Goal: Answer question/provide support: Share knowledge or assist other users

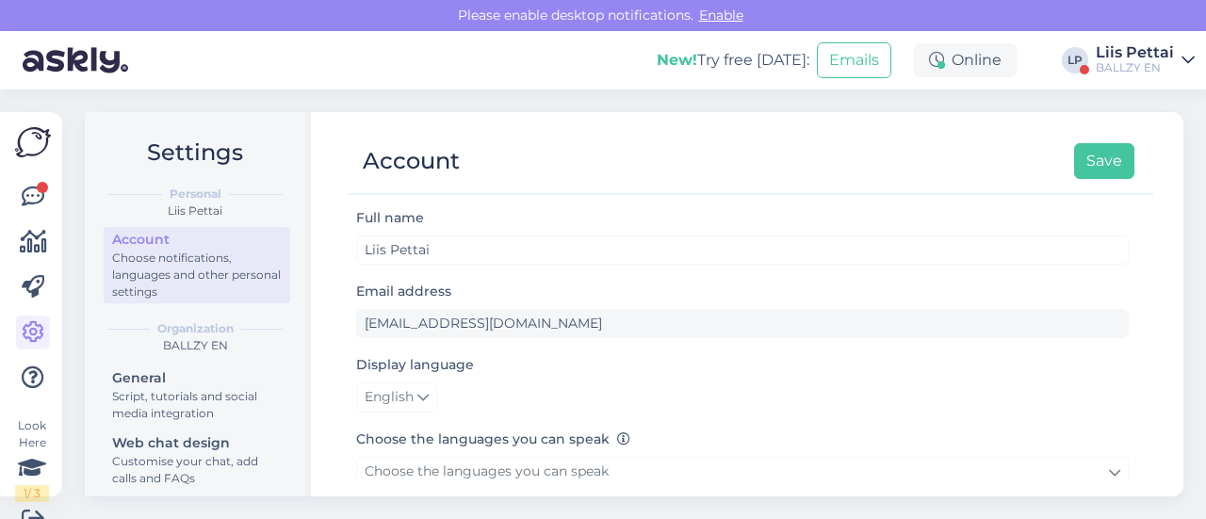
click at [14, 193] on div "Look Here 1 / 3 Get more Your checklist to get more value from Askly. Close Con…" at bounding box center [31, 304] width 62 height 384
click at [24, 196] on icon at bounding box center [33, 197] width 23 height 23
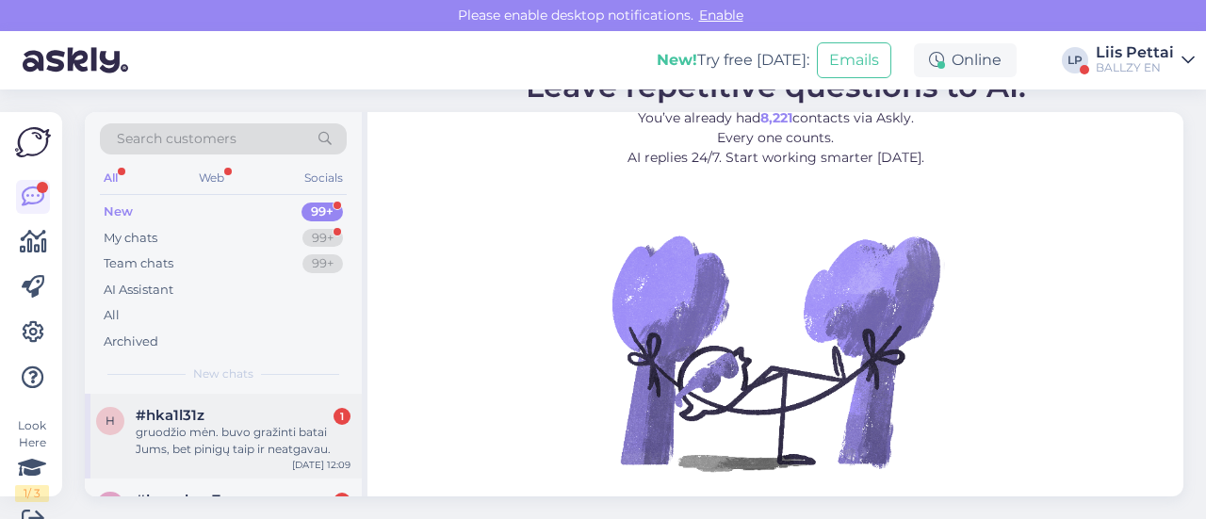
click at [224, 410] on div "#hka1l31z 1" at bounding box center [243, 415] width 215 height 17
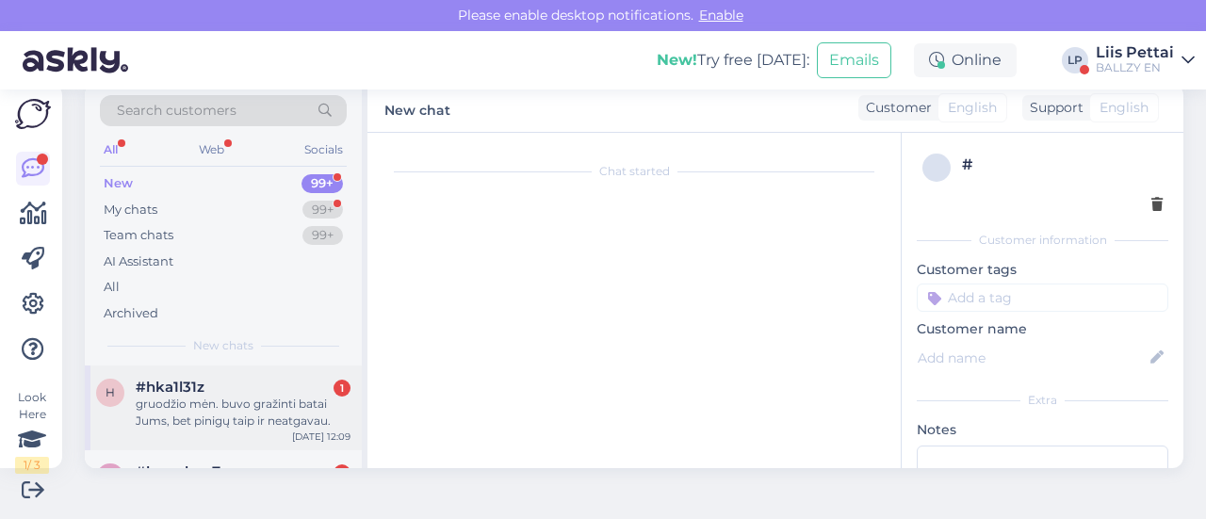
scroll to position [40, 0]
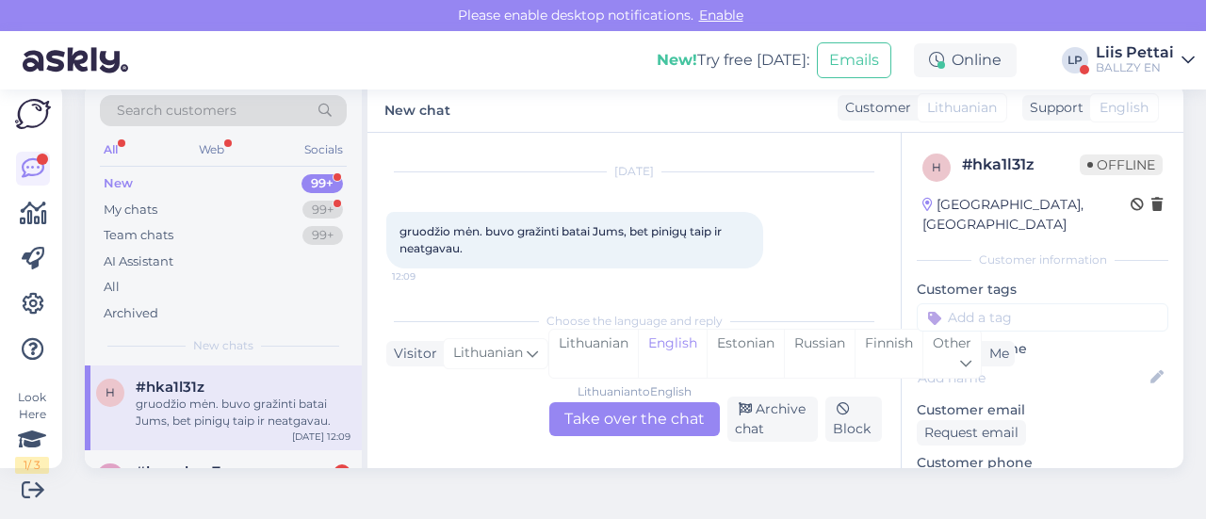
click at [593, 414] on div "Lithuanian to English Take over the chat" at bounding box center [634, 419] width 171 height 34
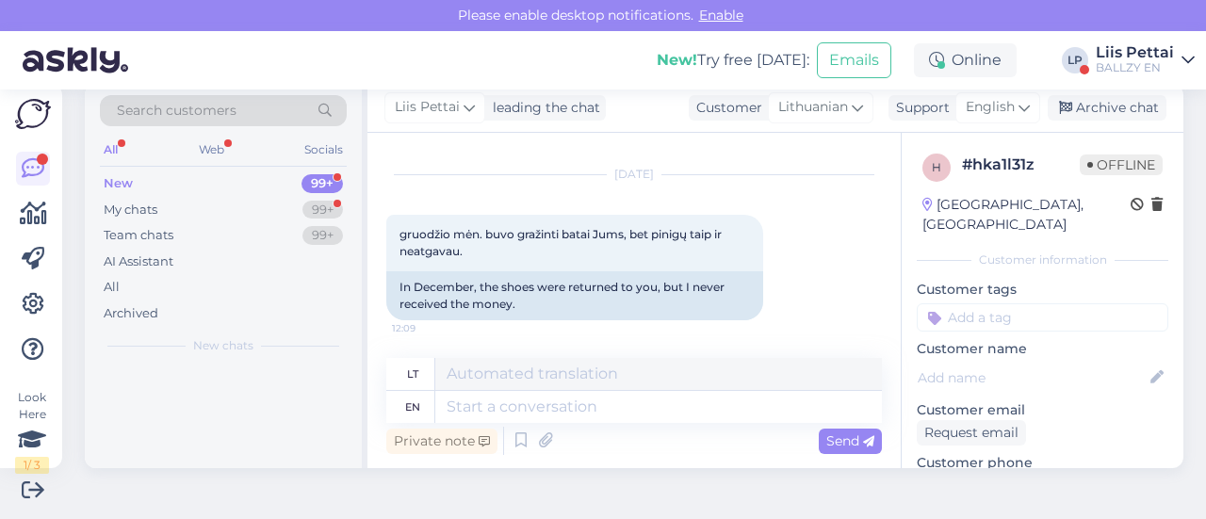
scroll to position [36, 0]
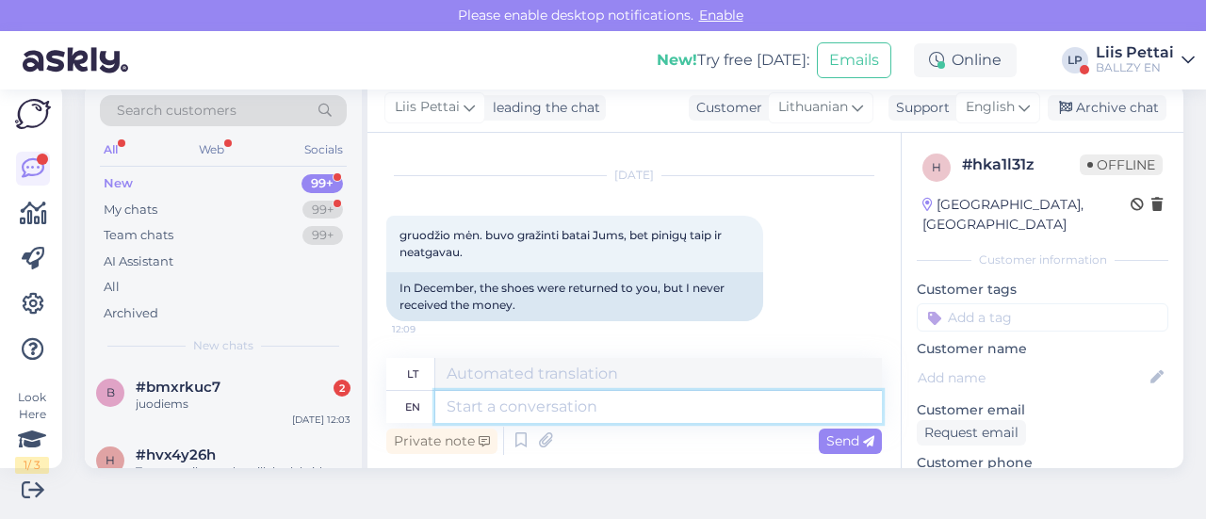
click at [573, 411] on textarea at bounding box center [658, 407] width 447 height 32
type textarea "your o"
type textarea "tavo"
type textarea "your order n"
type textarea "jūsų užsakymas"
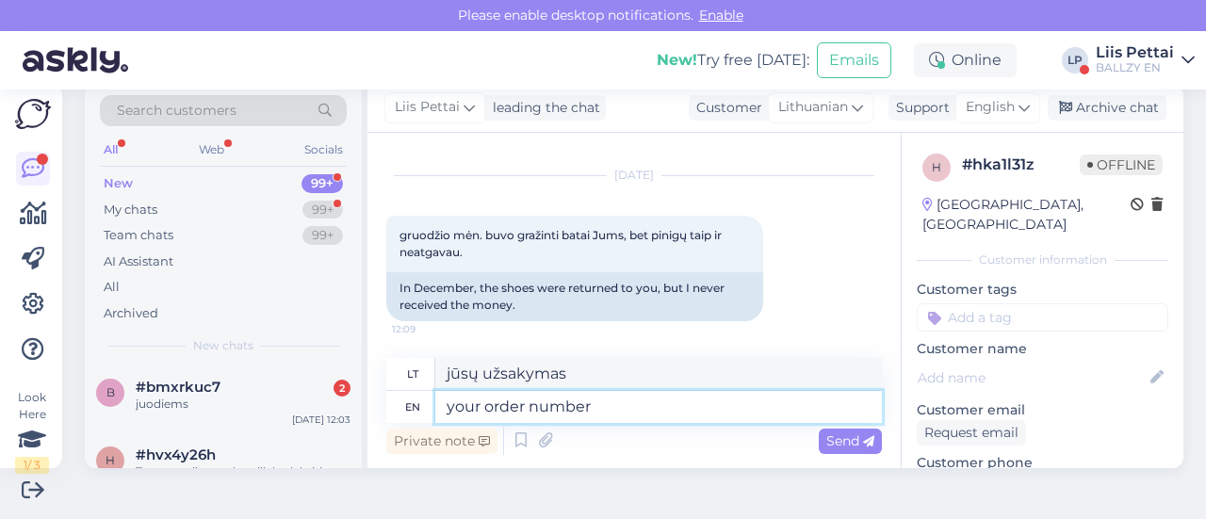
type textarea "your order number?"
type textarea "jūsų užsakymo numeris?"
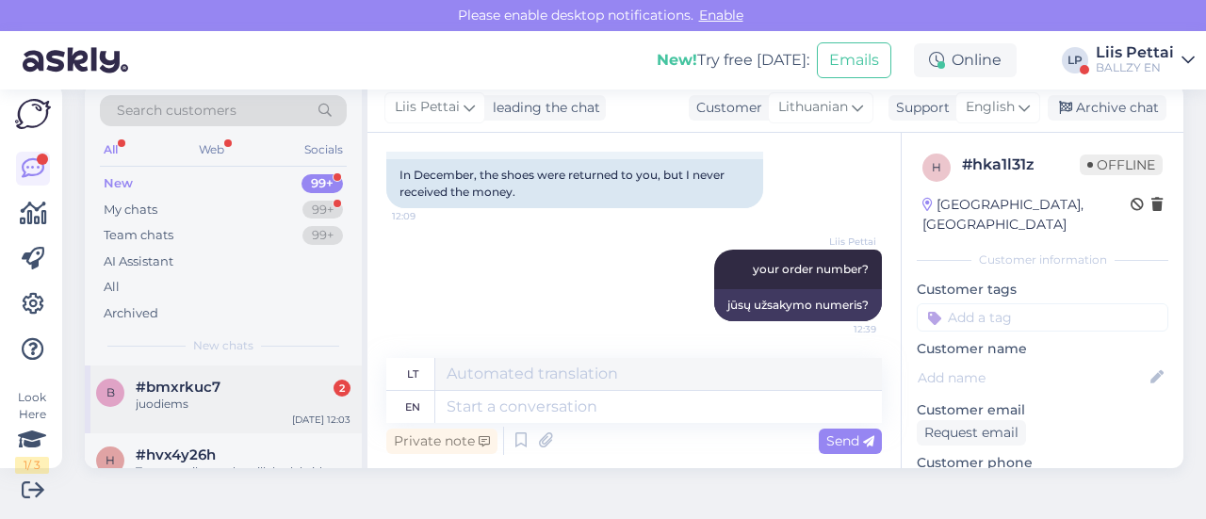
click at [214, 412] on div "b #bmxrkuc7 2 juodiems [DATE] 12:03" at bounding box center [223, 399] width 277 height 68
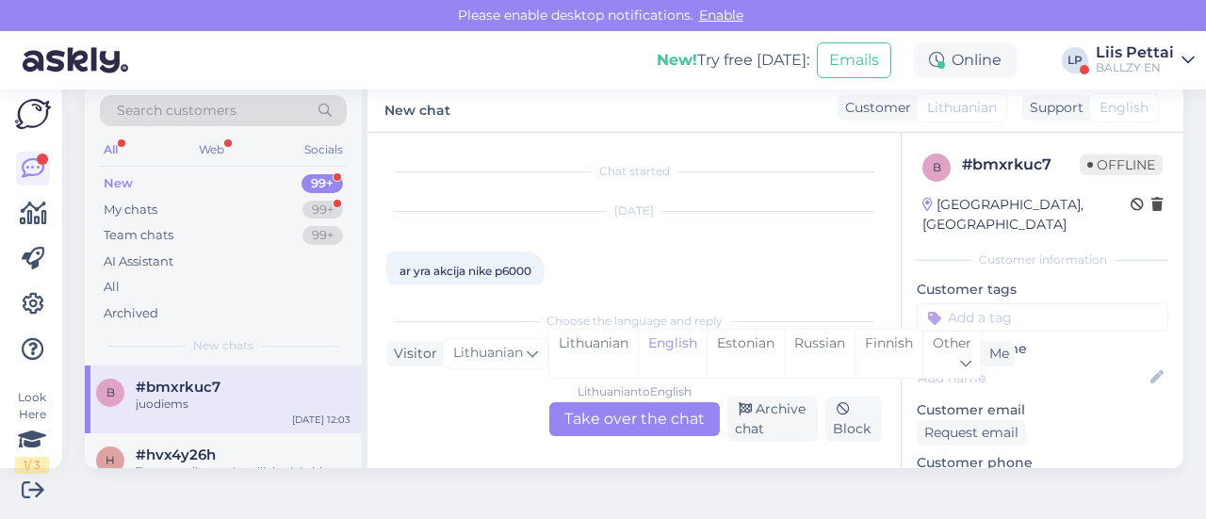
scroll to position [107, 0]
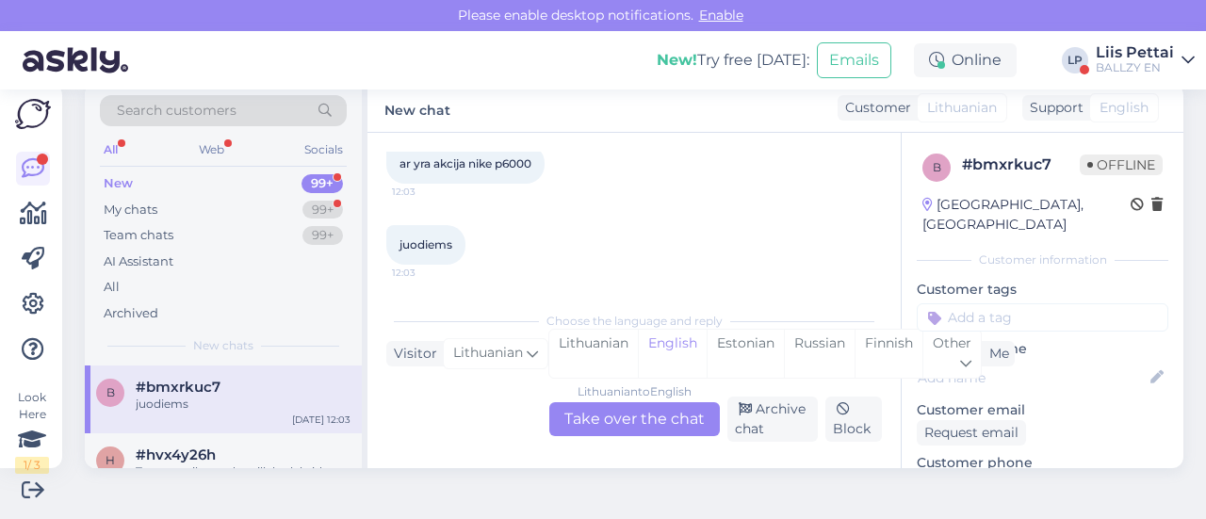
click at [659, 425] on div "Lithuanian to English Take over the chat" at bounding box center [634, 419] width 171 height 34
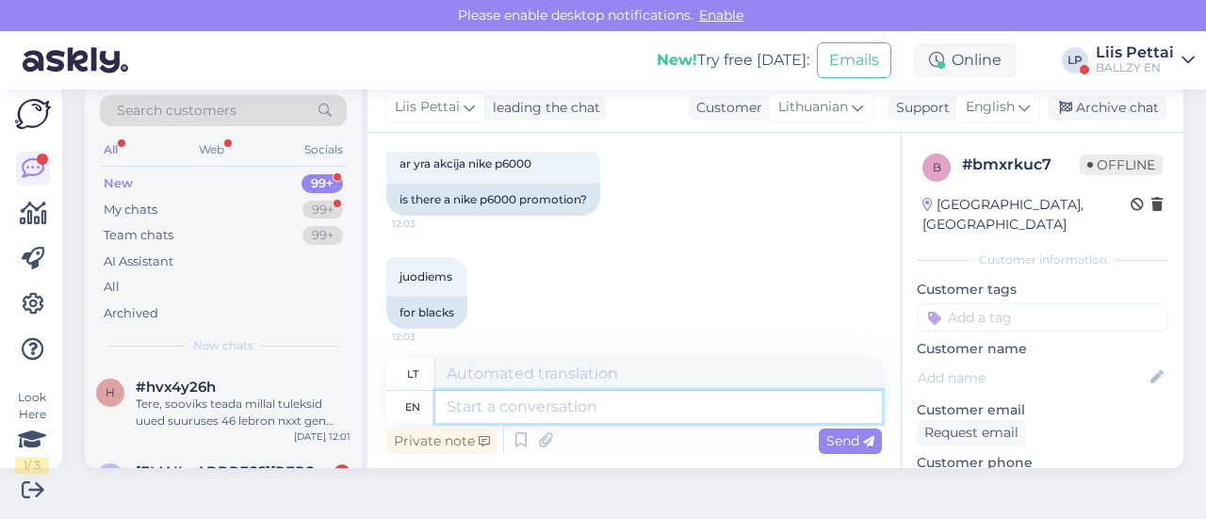
click at [610, 404] on textarea at bounding box center [658, 407] width 447 height 32
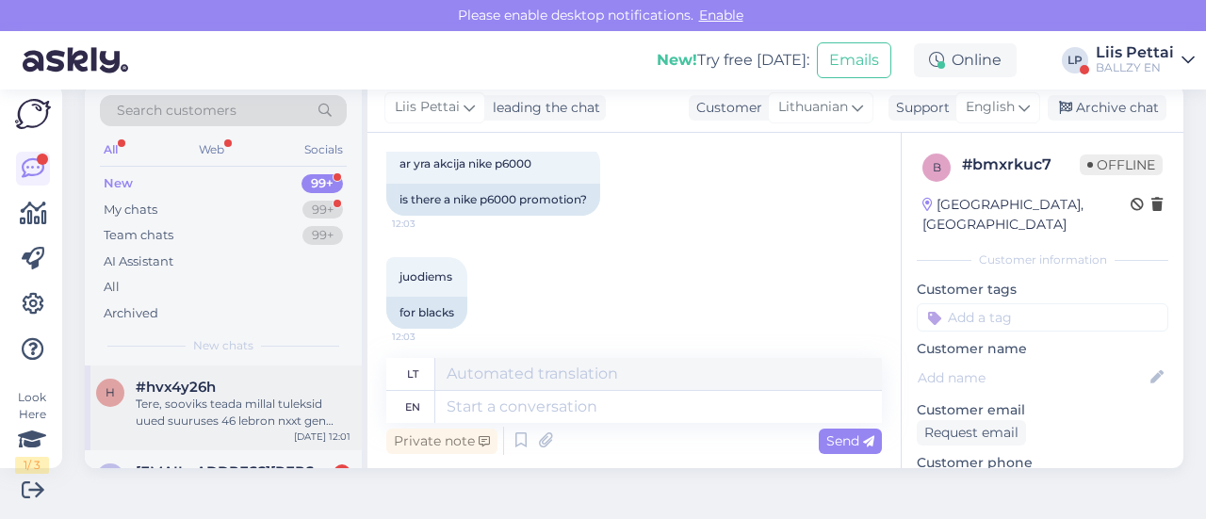
click at [260, 447] on div "h #hvx4y26h Tere, sooviks teada millal tuleksid uued suuruses 46 lebron nxxt ge…" at bounding box center [223, 407] width 277 height 85
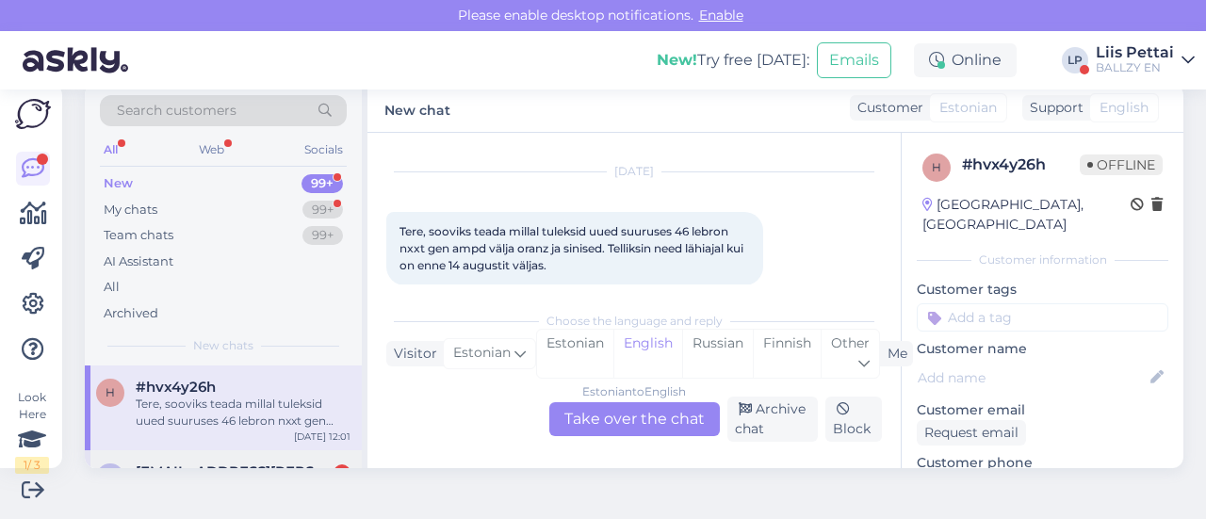
click at [259, 458] on div "m [EMAIL_ADDRESS][PERSON_NAME][DOMAIN_NAME] 1 tere. Kas saaks palun Arve nr: 10…" at bounding box center [223, 492] width 277 height 85
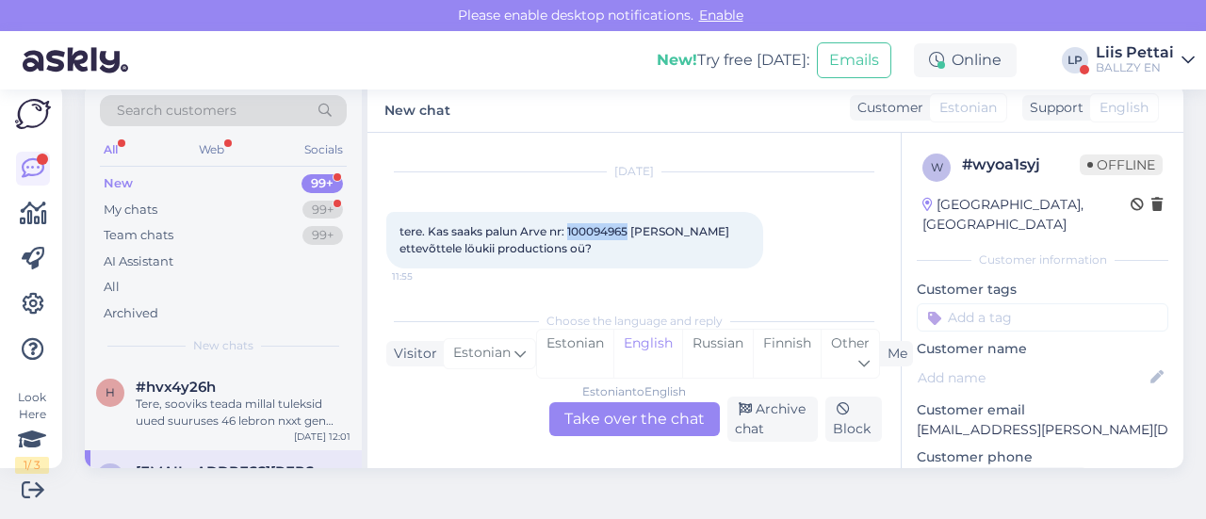
drag, startPoint x: 569, startPoint y: 233, endPoint x: 630, endPoint y: 235, distance: 61.3
click at [630, 235] on span "tere. Kas saaks palun Arve nr: 100094965 [PERSON_NAME] ettevõttele löukii produ…" at bounding box center [565, 239] width 333 height 31
copy span "100094965"
drag, startPoint x: 465, startPoint y: 250, endPoint x: 584, endPoint y: 256, distance: 118.9
click at [584, 256] on div "tere. Kas saaks palun Arve nr: 100094965 [PERSON_NAME] ettevõttele löukii produ…" at bounding box center [574, 240] width 377 height 57
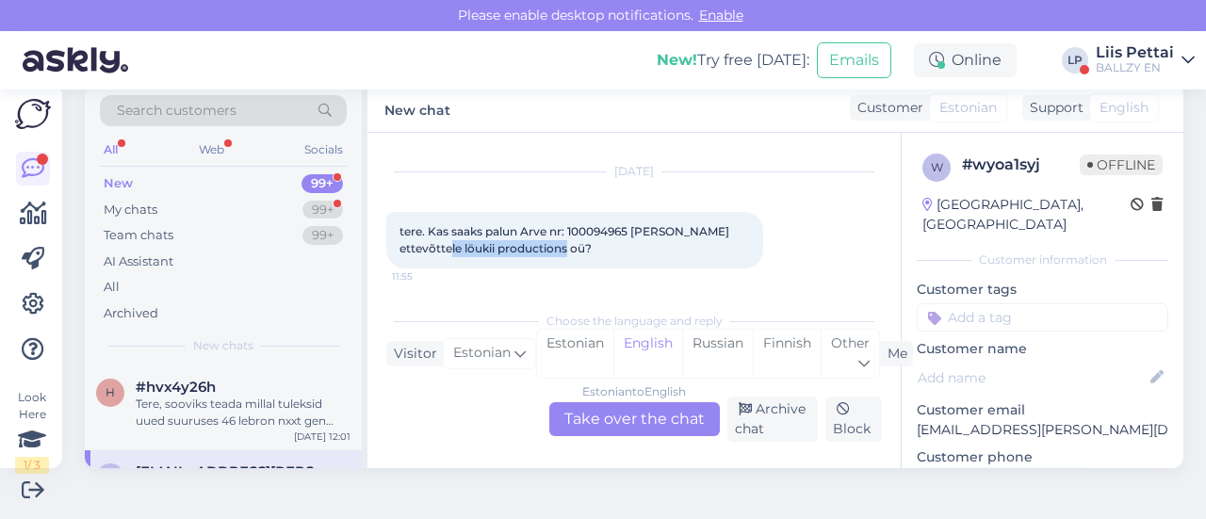
copy span "löukii productions oü"
click at [233, 459] on div "m [EMAIL_ADDRESS][PERSON_NAME][DOMAIN_NAME] tere. Kas saaks palun Arve nr: 1000…" at bounding box center [223, 492] width 277 height 85
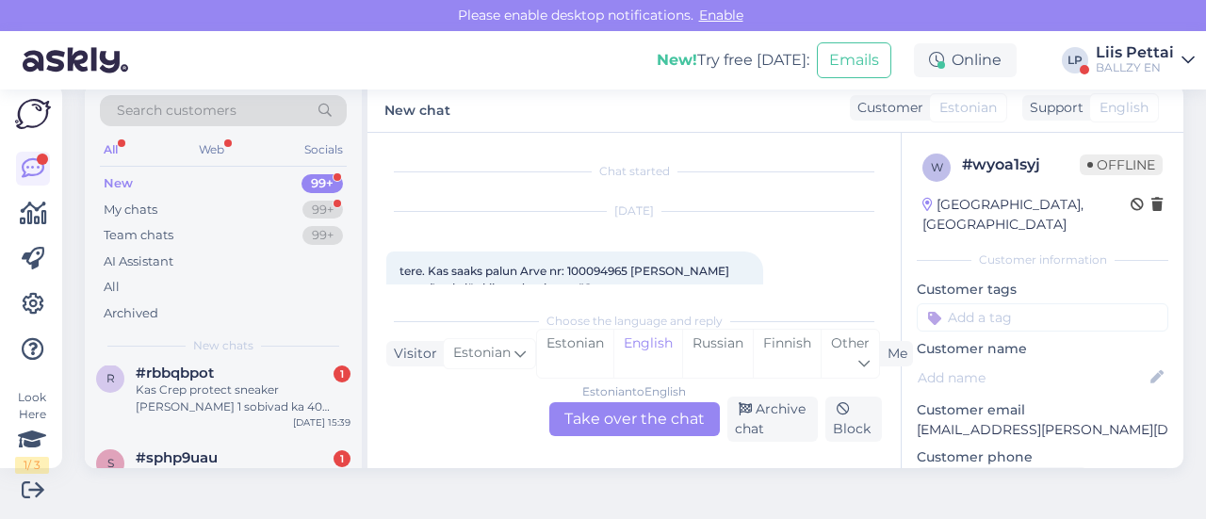
scroll to position [151, 0]
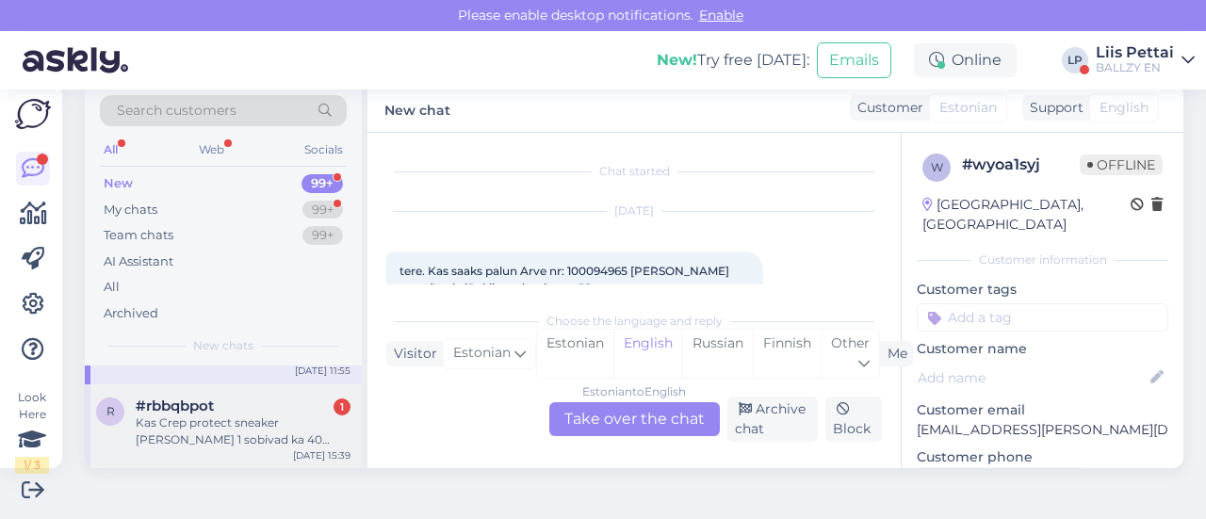
click at [241, 438] on div "Kas Crep protect sneaker [PERSON_NAME] 1 sobivad ka 40 suurusele" at bounding box center [243, 431] width 215 height 34
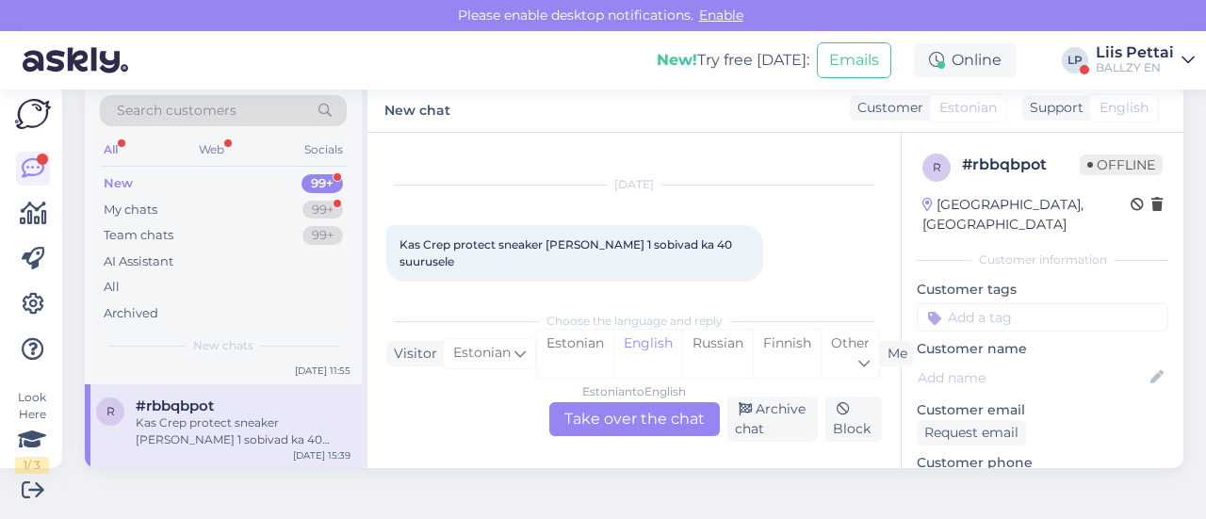
scroll to position [275, 0]
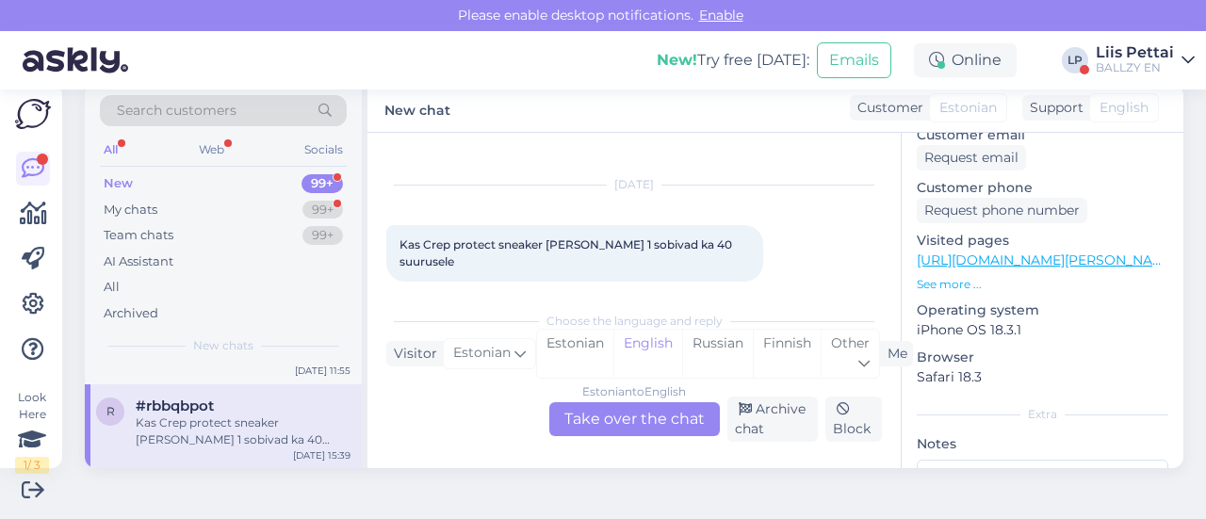
click at [1055, 252] on link "[URL][DOMAIN_NAME][PERSON_NAME]" at bounding box center [1047, 260] width 260 height 17
click at [582, 429] on div "Estonian to English Take over the chat" at bounding box center [634, 419] width 171 height 34
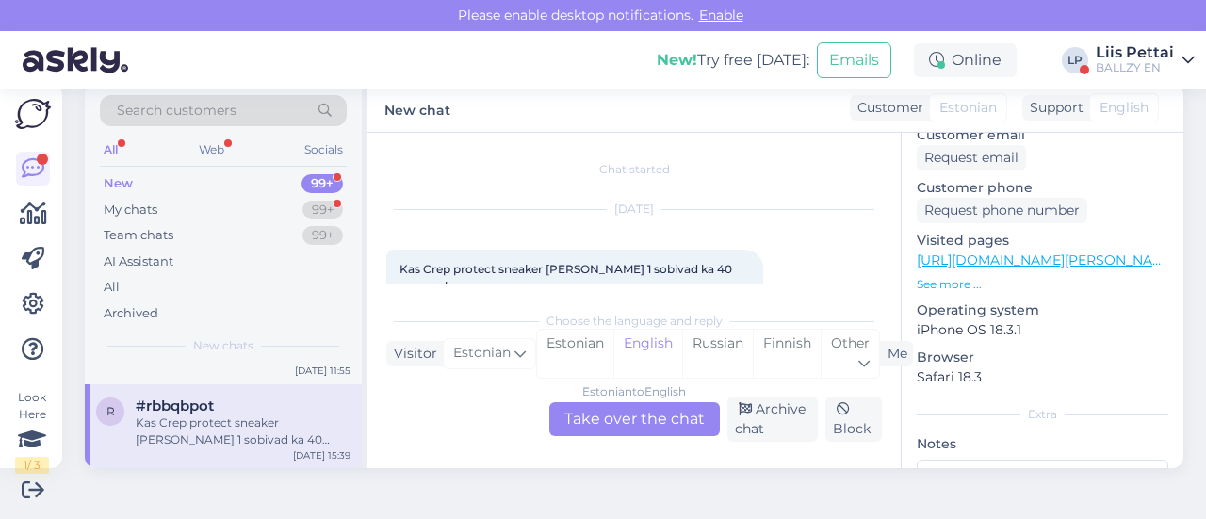
scroll to position [0, 0]
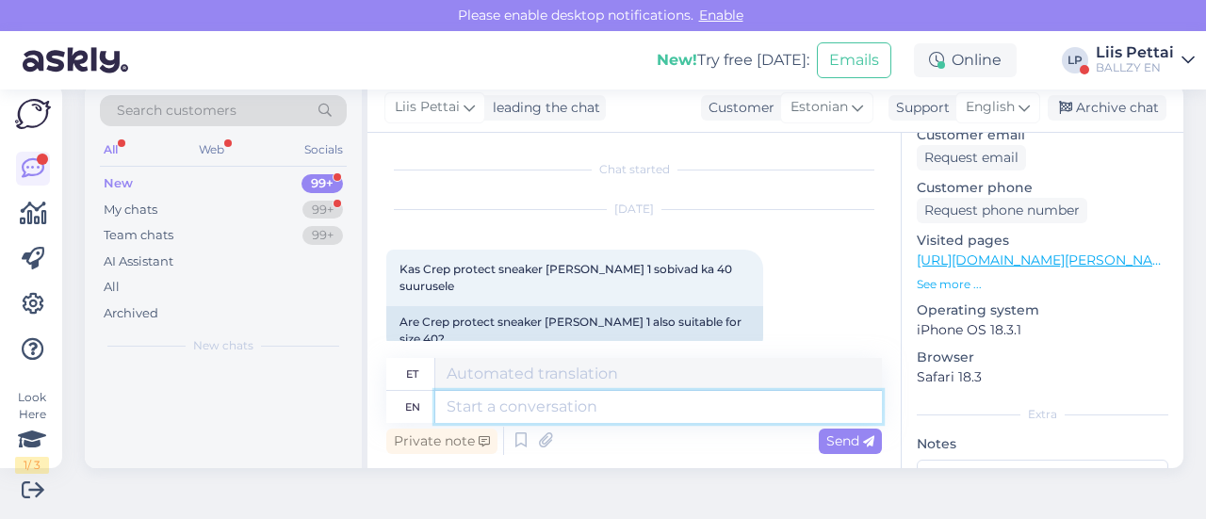
click at [537, 398] on textarea at bounding box center [658, 407] width 447 height 32
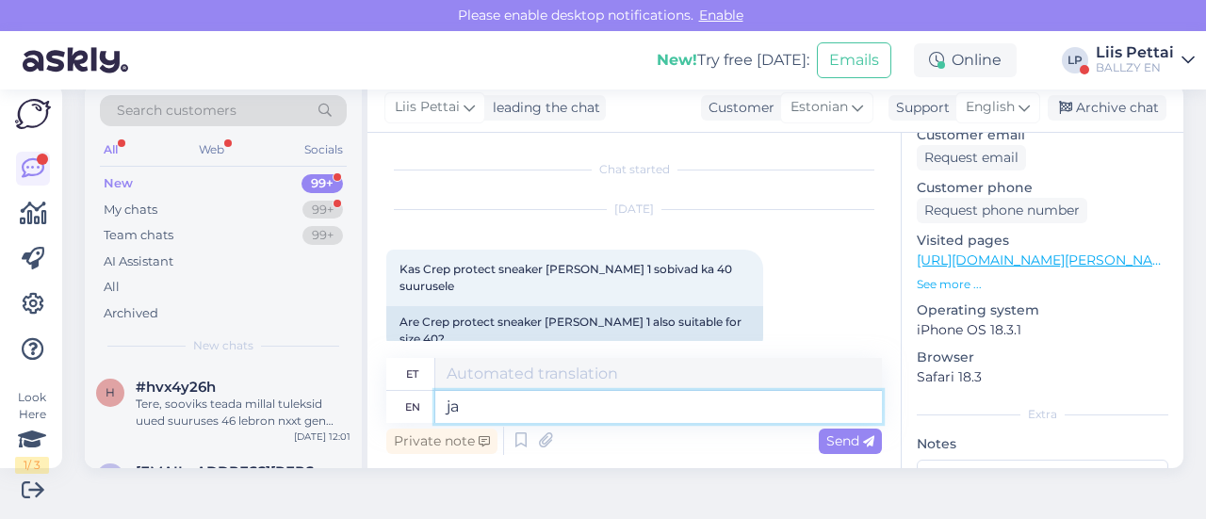
type textarea "jah"
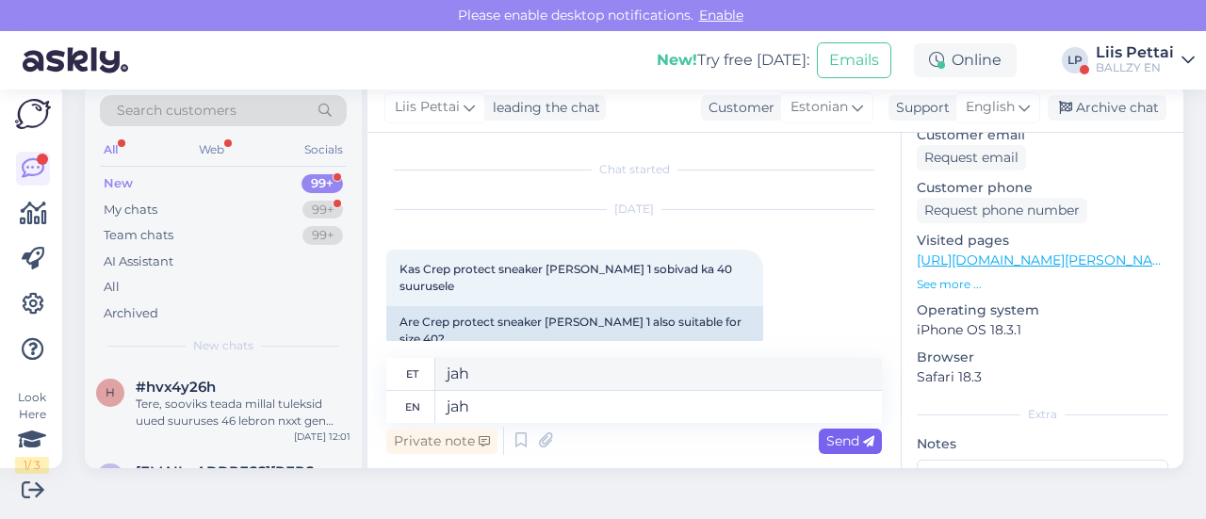
click at [826, 441] on span "Send" at bounding box center [850, 440] width 48 height 17
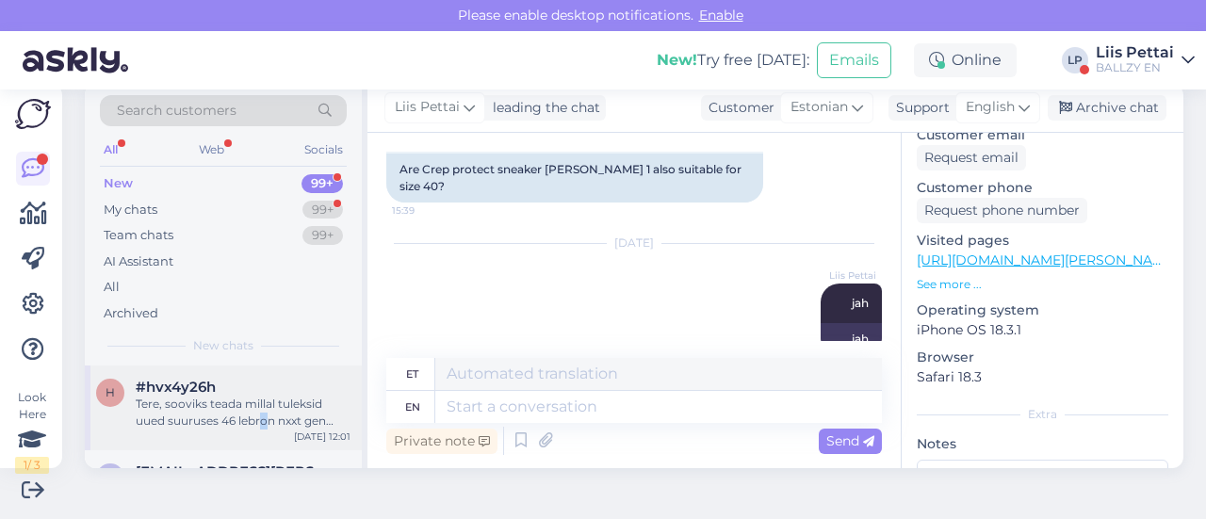
click at [264, 420] on div "Tere, sooviks teada millal tuleksid uued suuruses 46 lebron nxxt gen ampd välja…" at bounding box center [243, 413] width 215 height 34
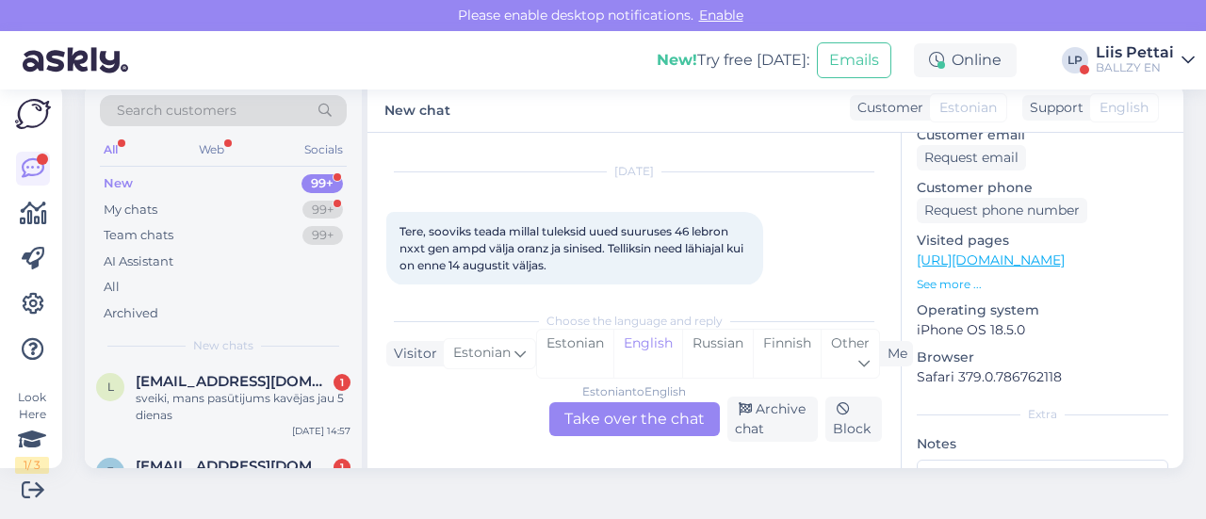
scroll to position [264, 0]
